Goal: Find specific page/section: Find specific page/section

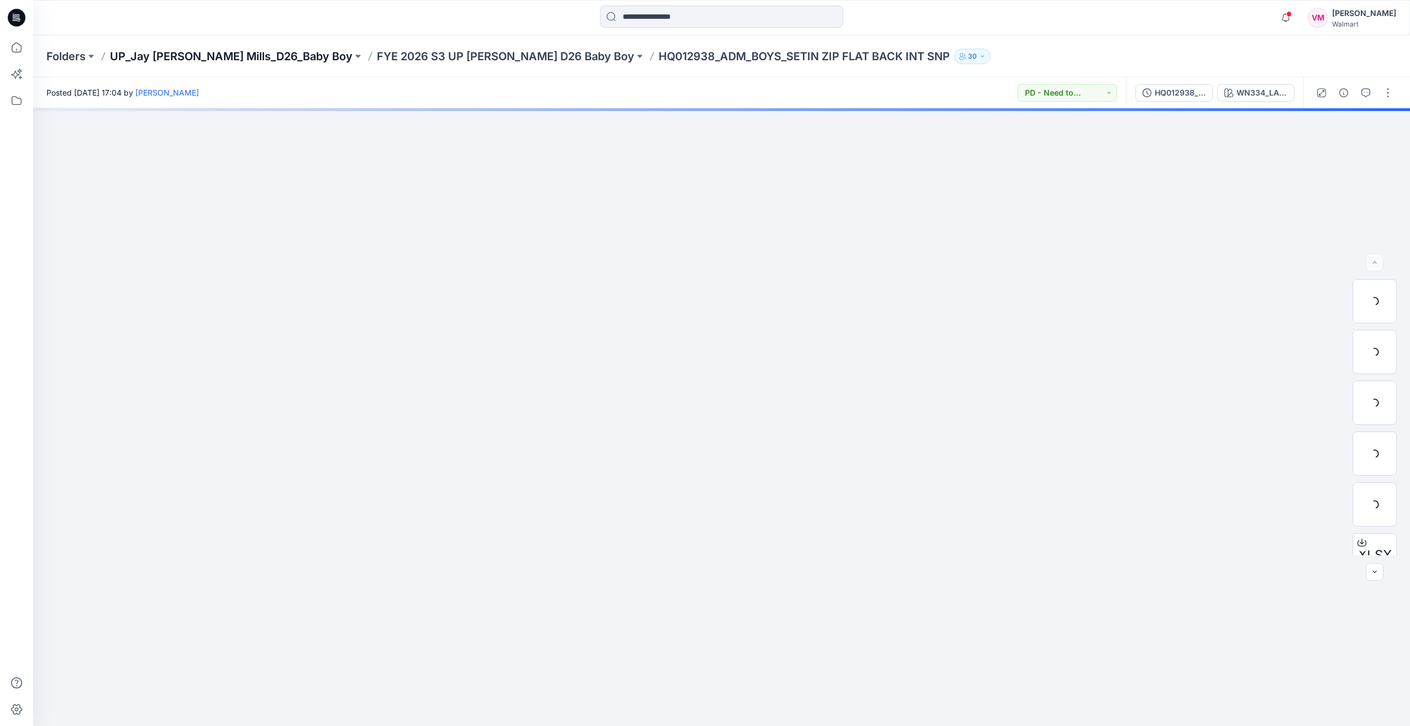
click at [253, 54] on p "UP_Jay [PERSON_NAME] Mills_D26_Baby Boy" at bounding box center [231, 56] width 243 height 15
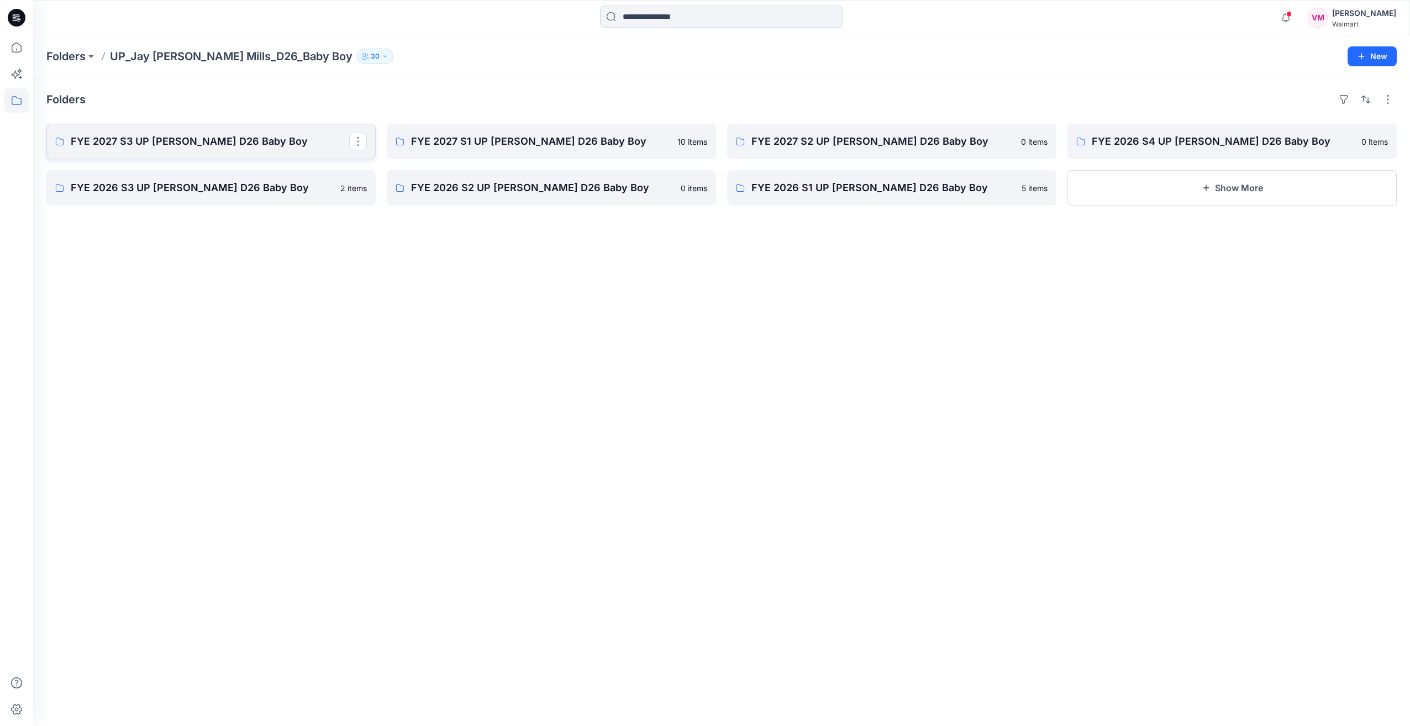
click at [147, 139] on p "FYE 2027 S3 UP [PERSON_NAME] D26 Baby Boy" at bounding box center [210, 141] width 278 height 15
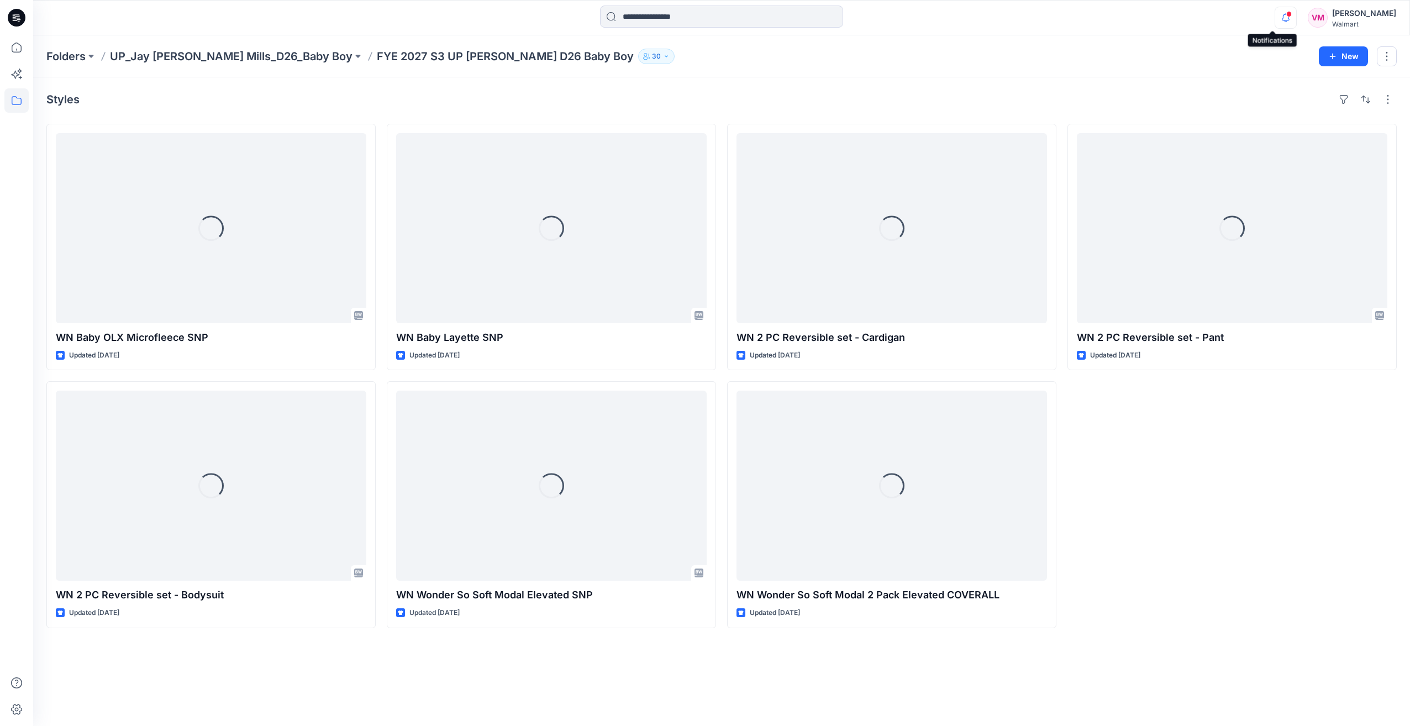
click at [1282, 15] on icon "button" at bounding box center [1286, 17] width 8 height 7
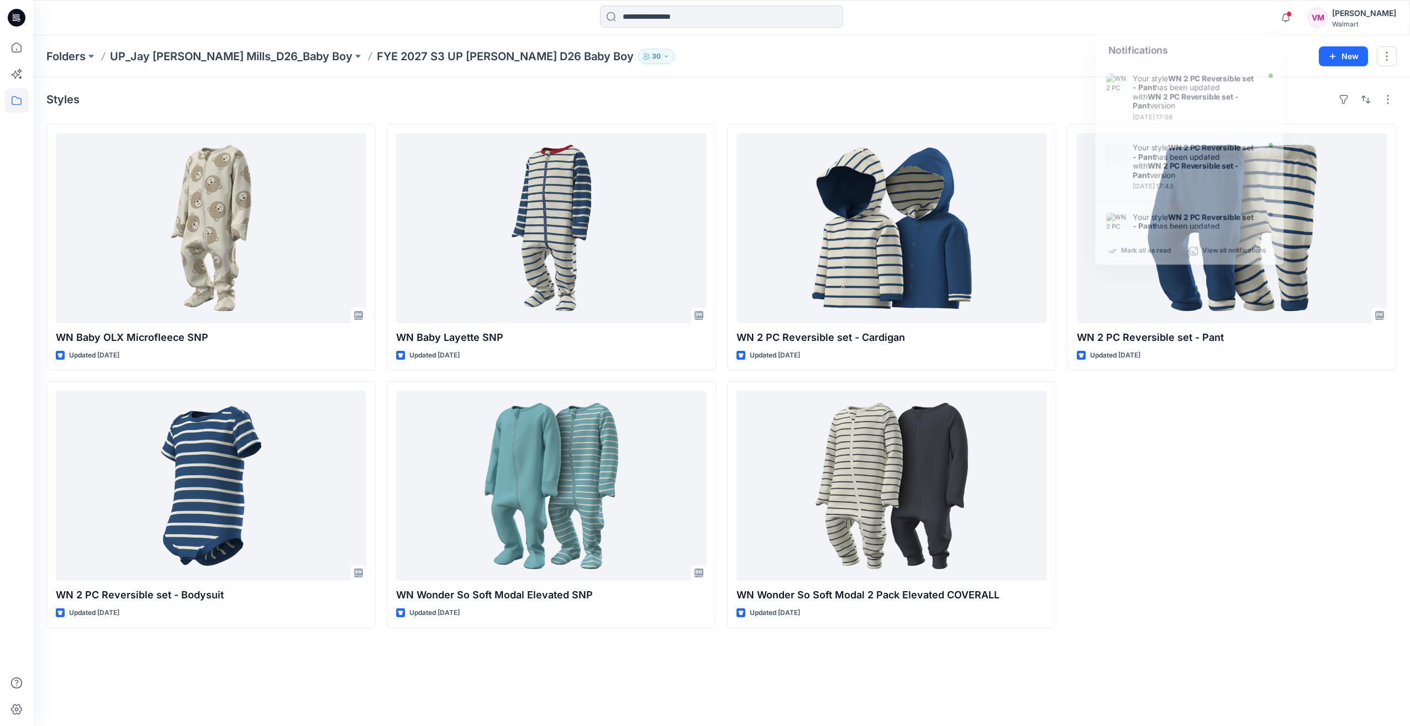
click at [1208, 469] on div "WN 2 PC Reversible set - Pant Updated [DATE]" at bounding box center [1231, 376] width 329 height 504
